Goal: Information Seeking & Learning: Understand process/instructions

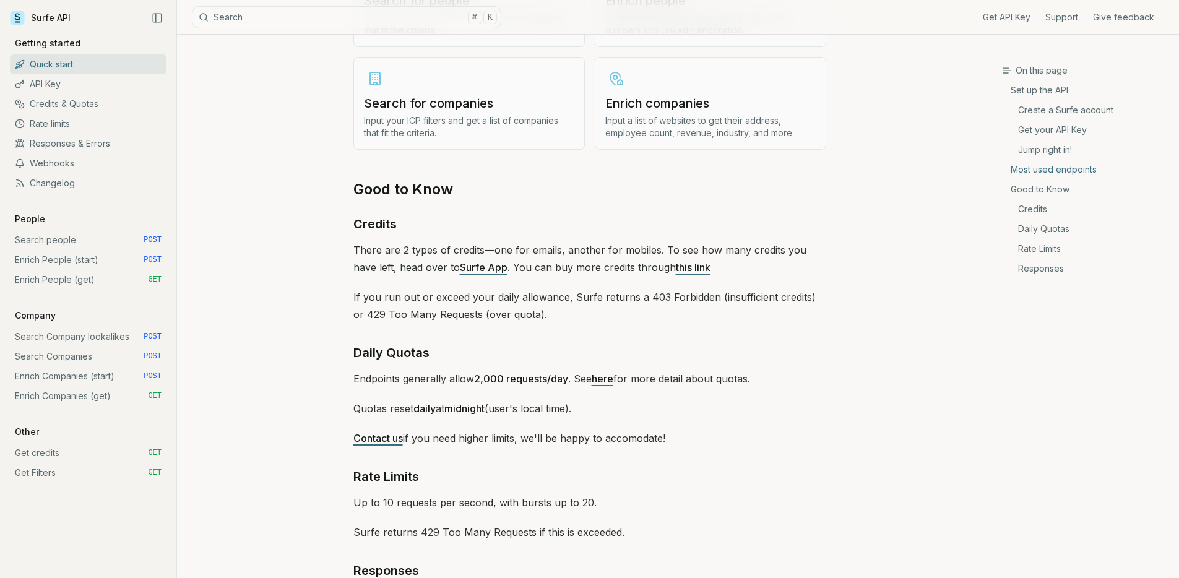
scroll to position [1613, 0]
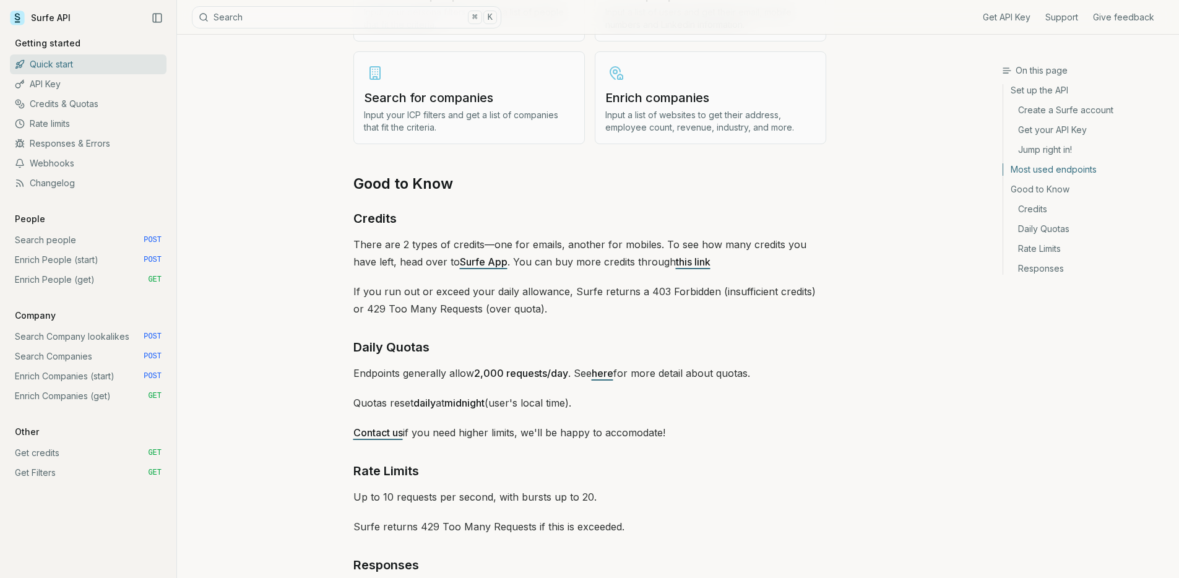
click at [118, 239] on link "Search people POST" at bounding box center [88, 240] width 157 height 20
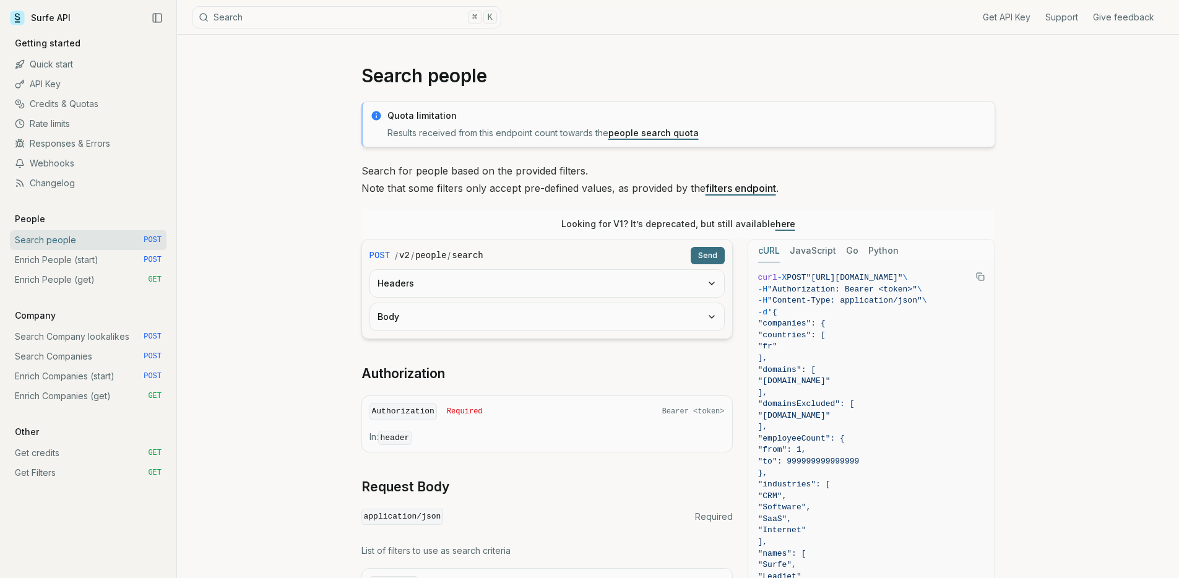
click at [99, 61] on link "Quick start" at bounding box center [88, 64] width 157 height 20
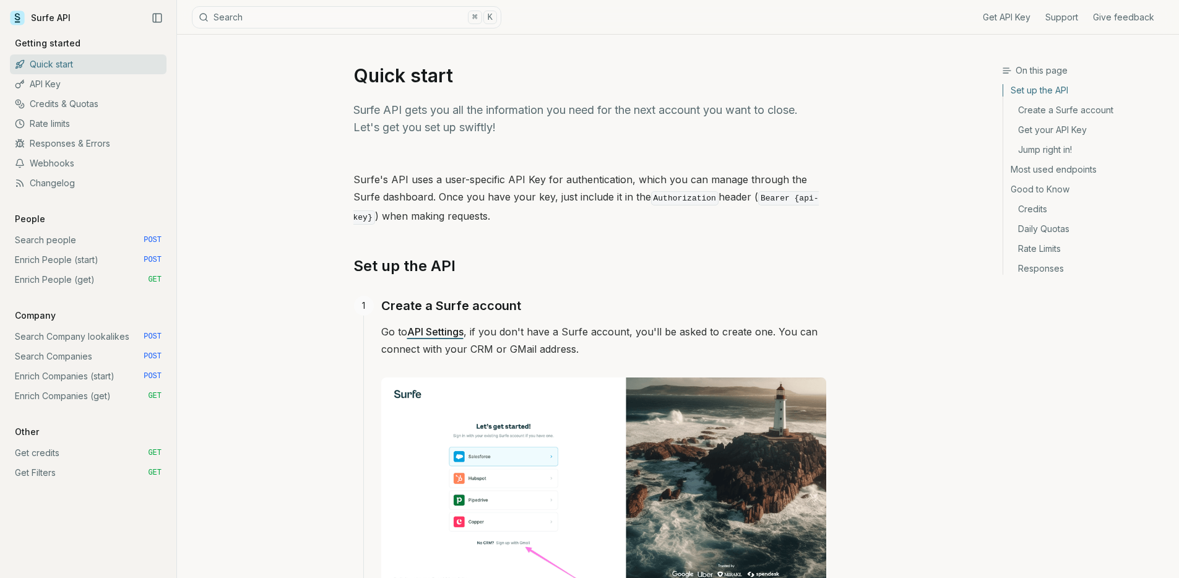
click at [110, 243] on link "Search people POST" at bounding box center [88, 240] width 157 height 20
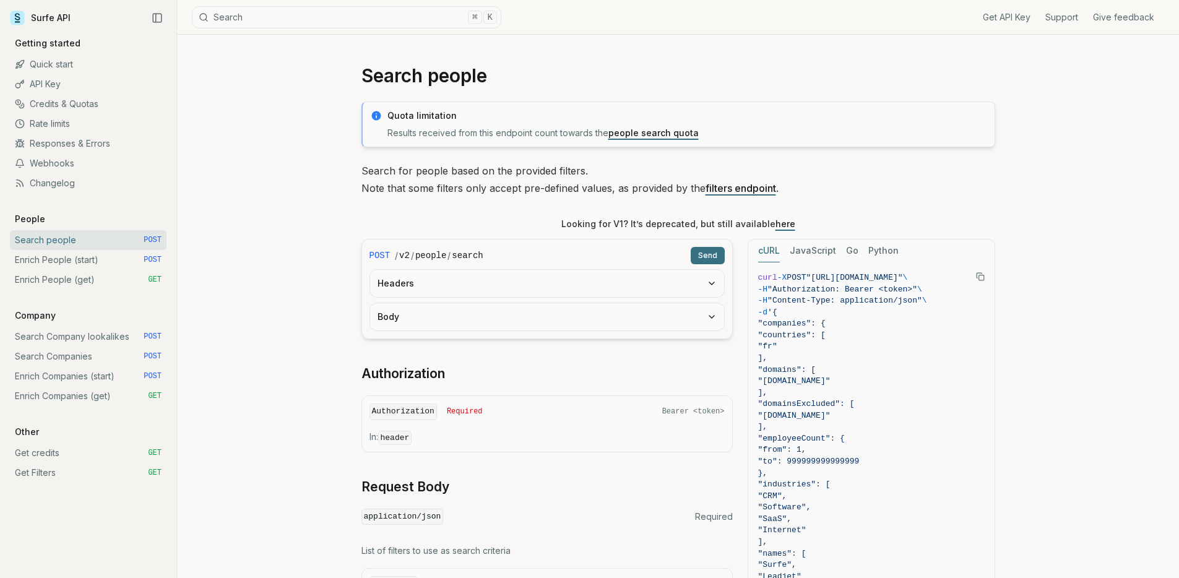
click at [111, 258] on link "Enrich People (start) POST" at bounding box center [88, 260] width 157 height 20
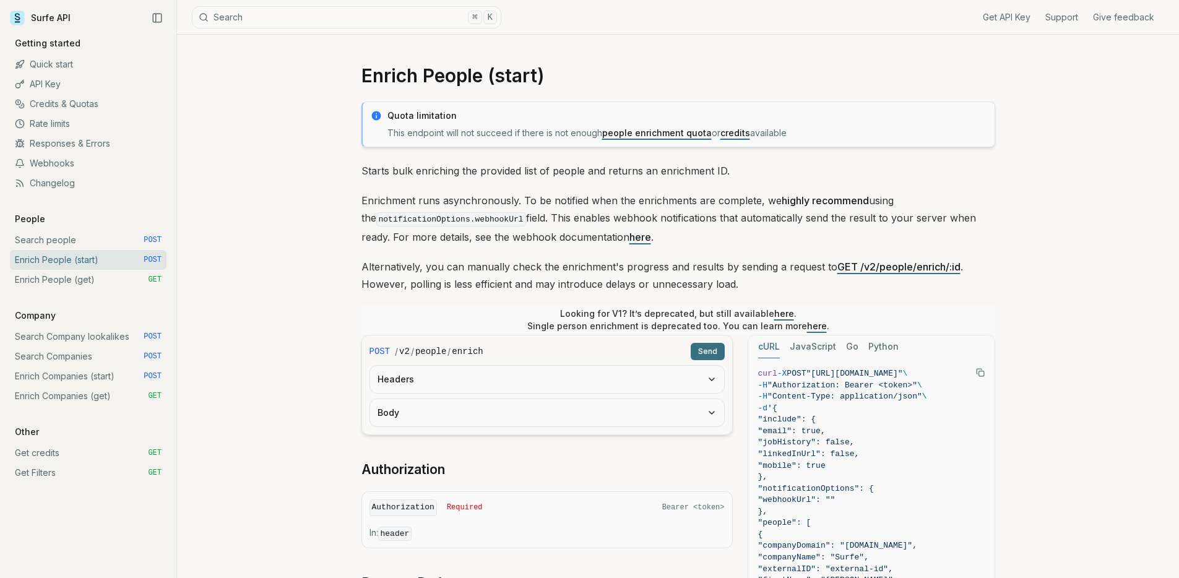
click at [106, 271] on link "Enrich People (get) GET" at bounding box center [88, 280] width 157 height 20
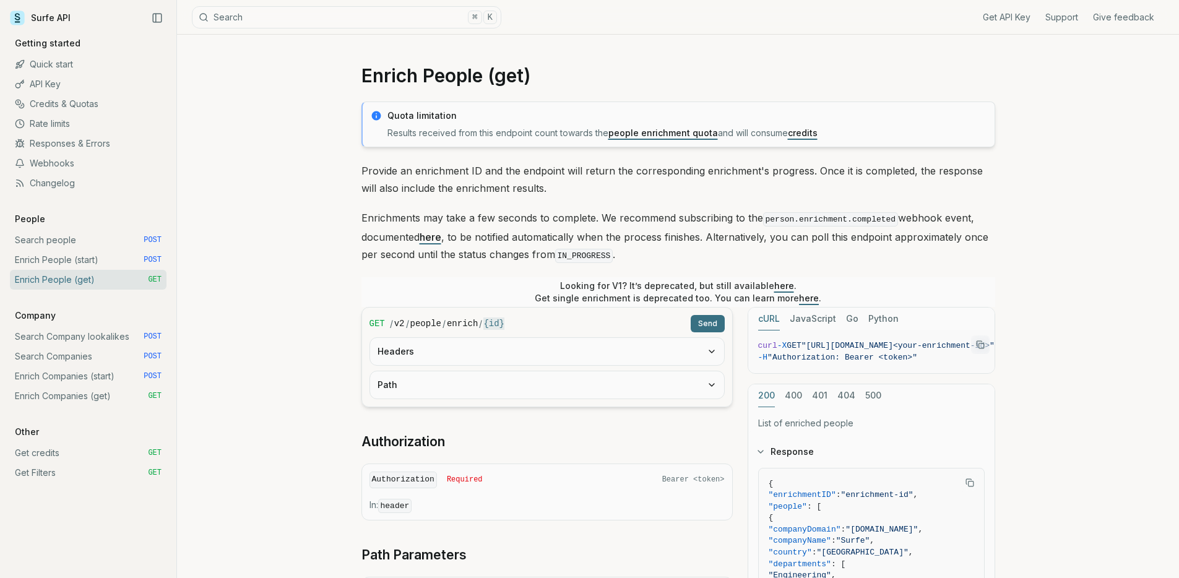
click at [110, 243] on link "Search people POST" at bounding box center [88, 240] width 157 height 20
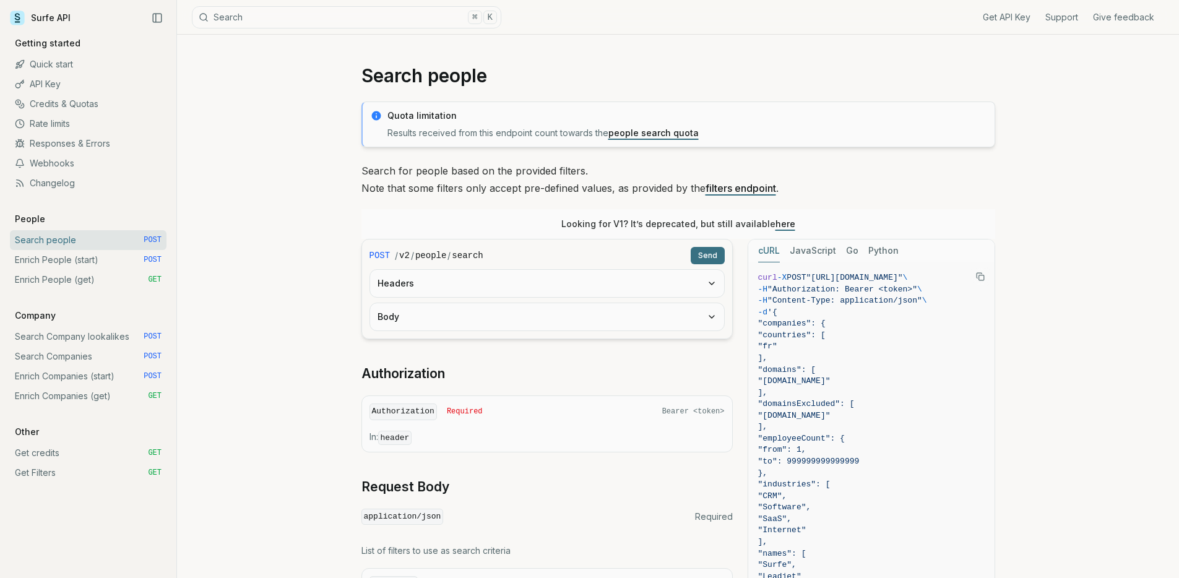
click at [82, 110] on link "Credits & Quotas" at bounding box center [88, 104] width 157 height 20
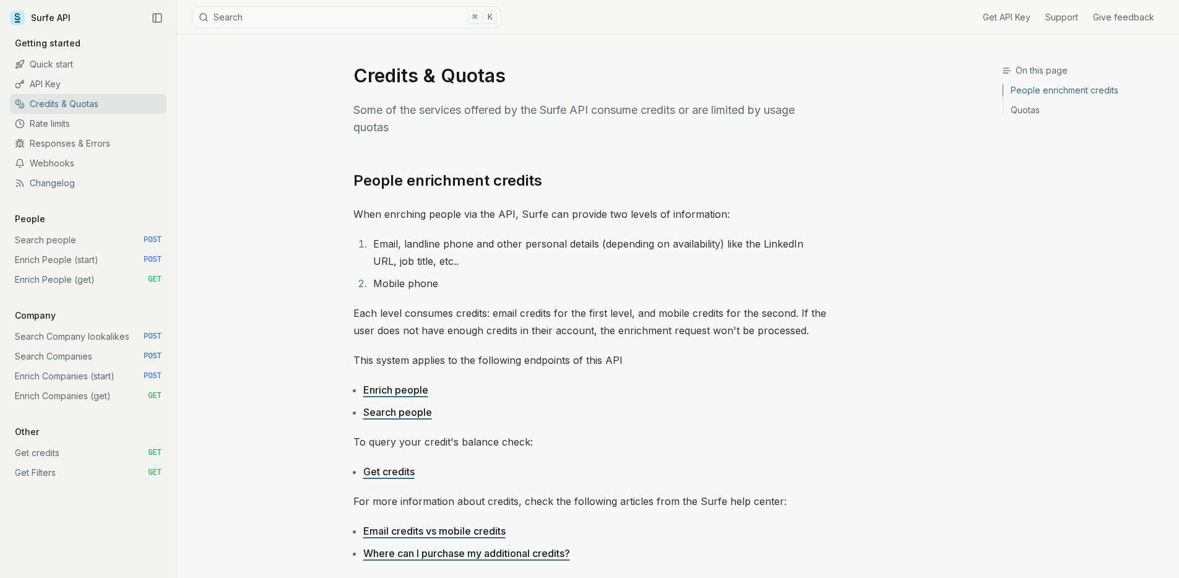
click at [71, 123] on link "Rate limits" at bounding box center [88, 124] width 157 height 20
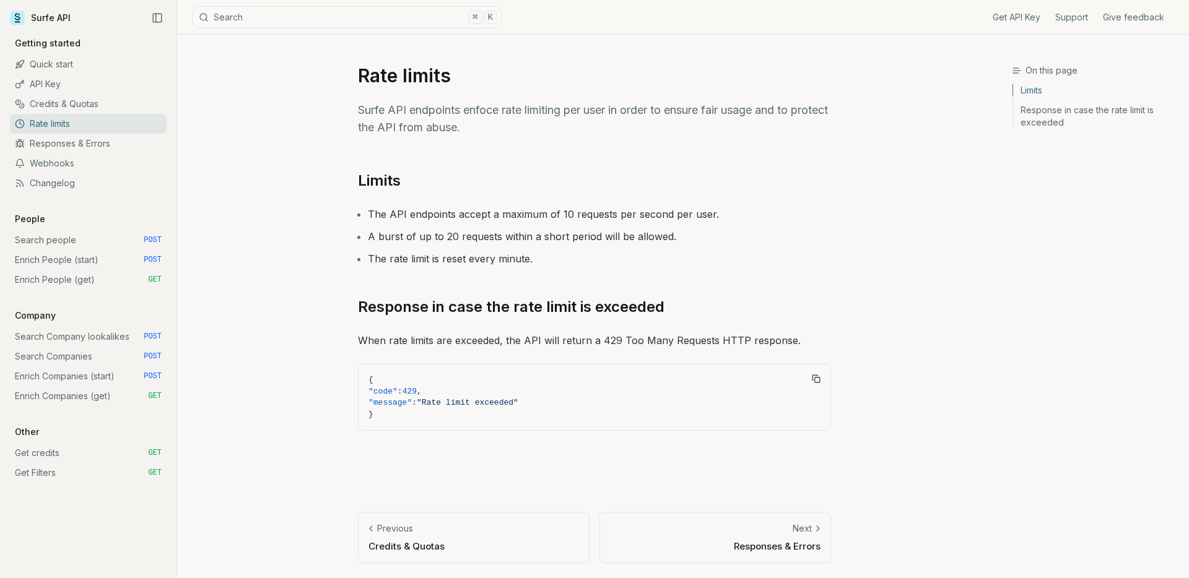
click at [103, 62] on link "Quick start" at bounding box center [88, 64] width 157 height 20
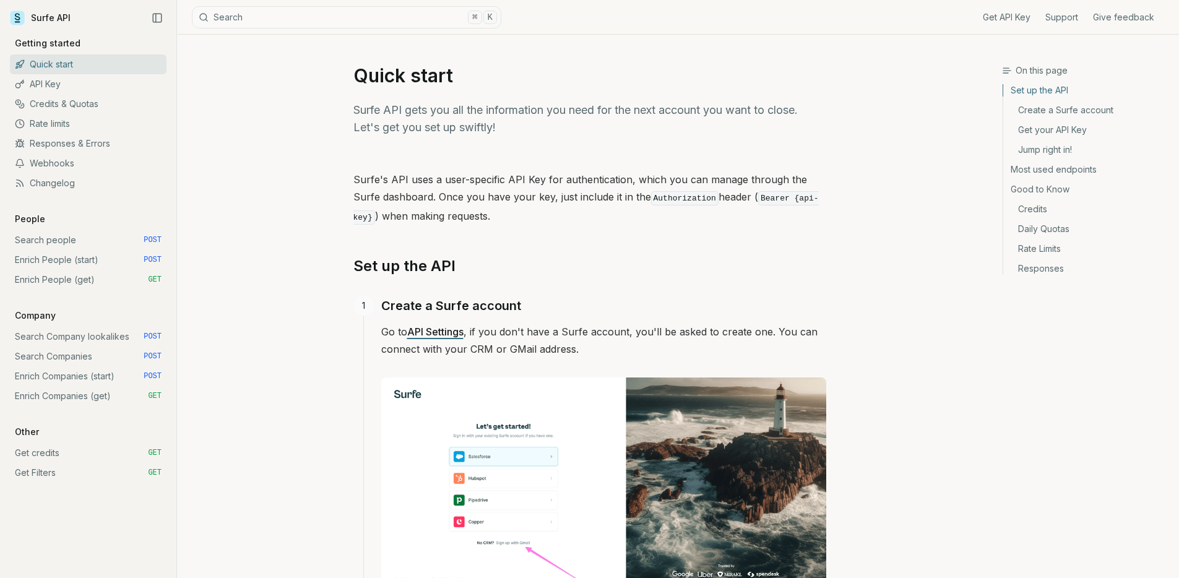
click at [102, 80] on link "API Key" at bounding box center [88, 84] width 157 height 20
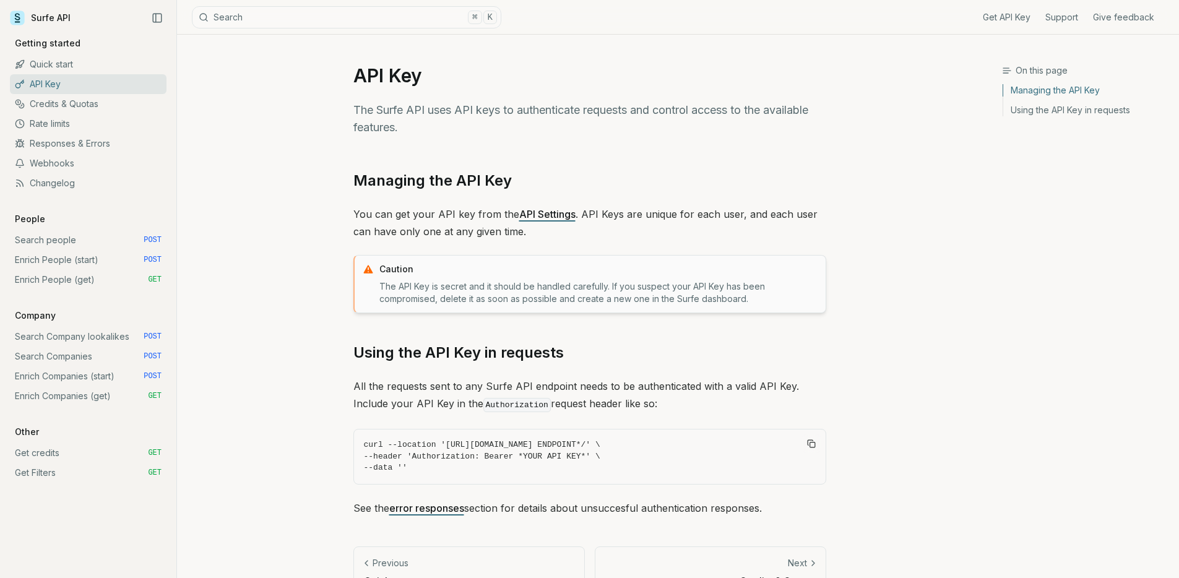
click at [95, 108] on link "Credits & Quotas" at bounding box center [88, 104] width 157 height 20
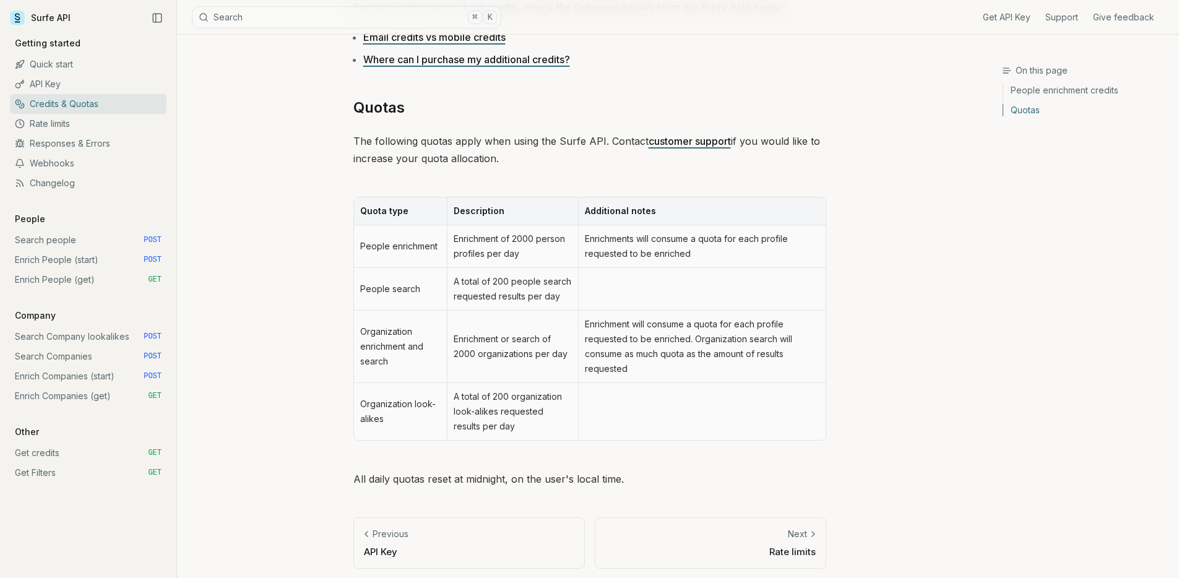
scroll to position [492, 0]
